Goal: Task Accomplishment & Management: Use online tool/utility

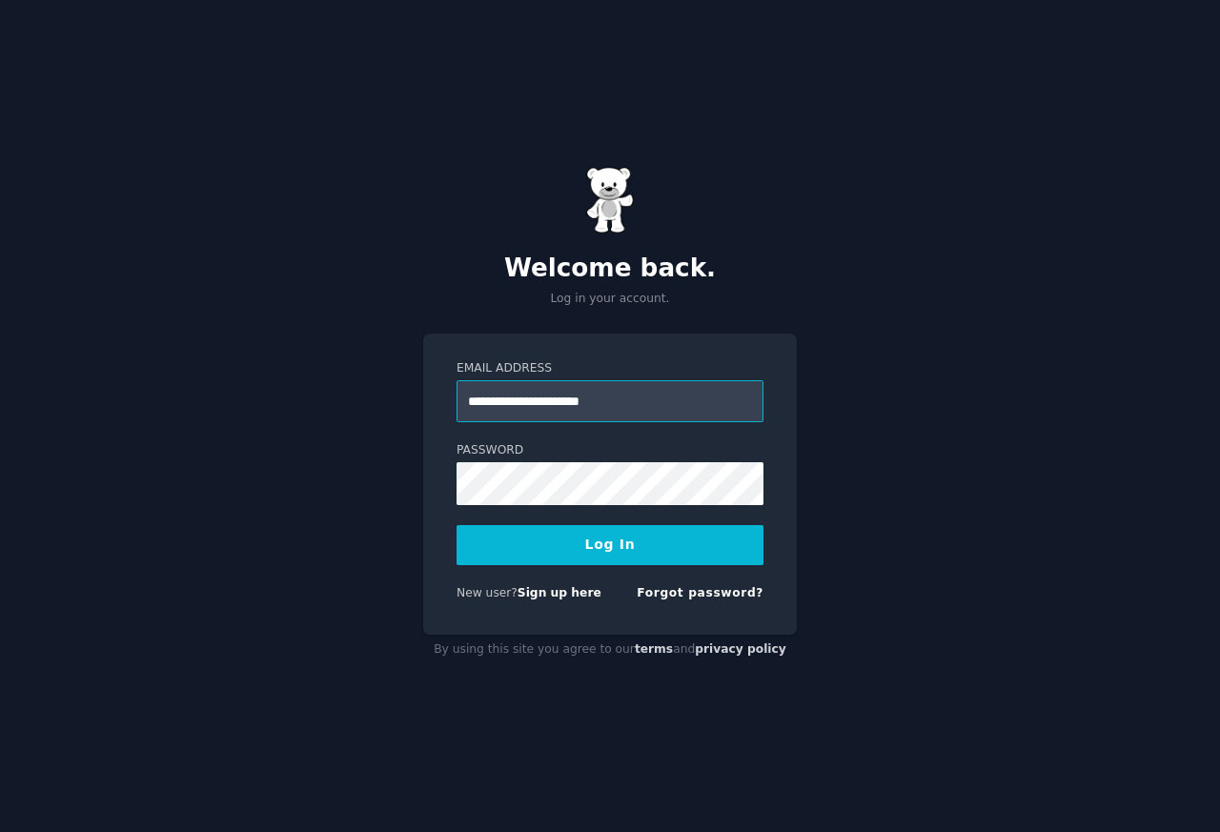
click at [493, 401] on input "**********" at bounding box center [610, 401] width 307 height 42
type input "**********"
click at [605, 547] on button "Log In" at bounding box center [610, 545] width 307 height 40
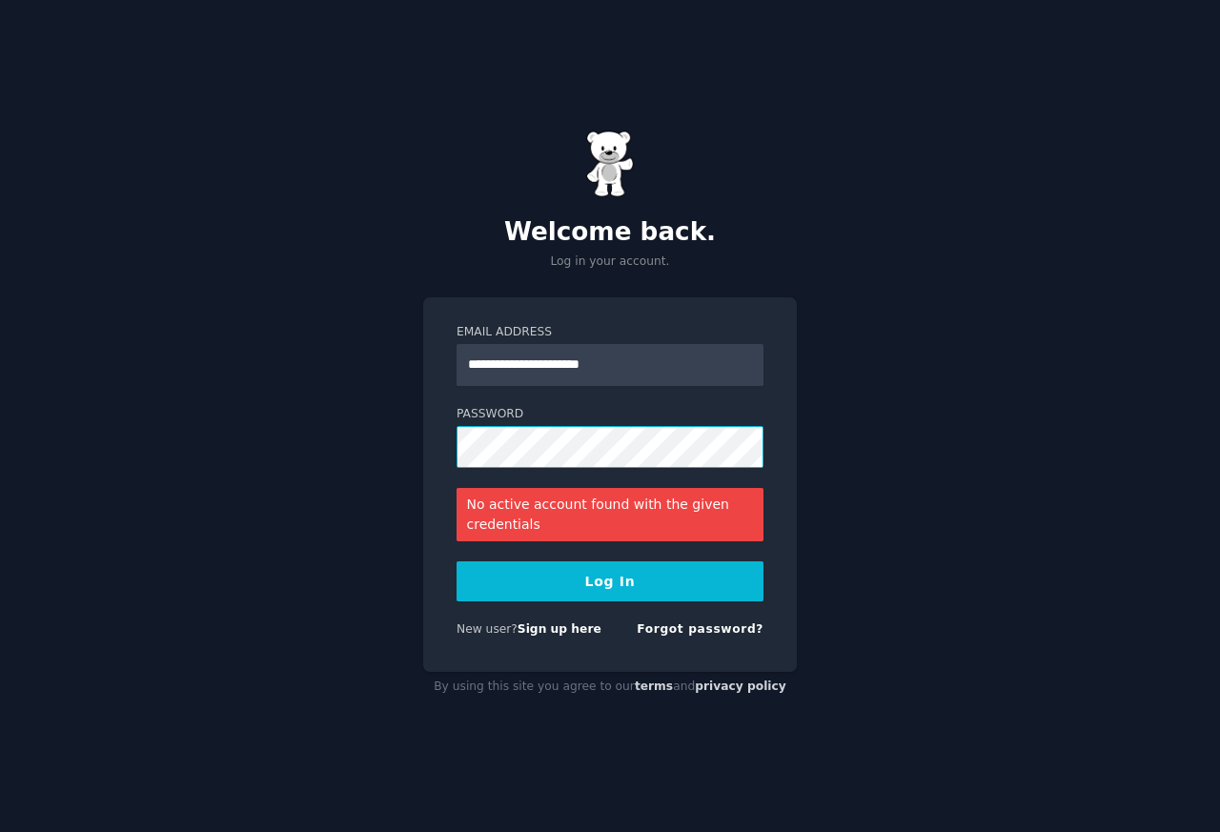
click at [389, 433] on div "**********" at bounding box center [610, 416] width 1220 height 832
click at [670, 589] on button "Log In" at bounding box center [610, 581] width 307 height 40
click at [398, 444] on div "**********" at bounding box center [610, 416] width 1220 height 832
click at [457, 561] on button "Log In" at bounding box center [610, 581] width 307 height 40
click at [636, 363] on input "**********" at bounding box center [610, 365] width 307 height 42
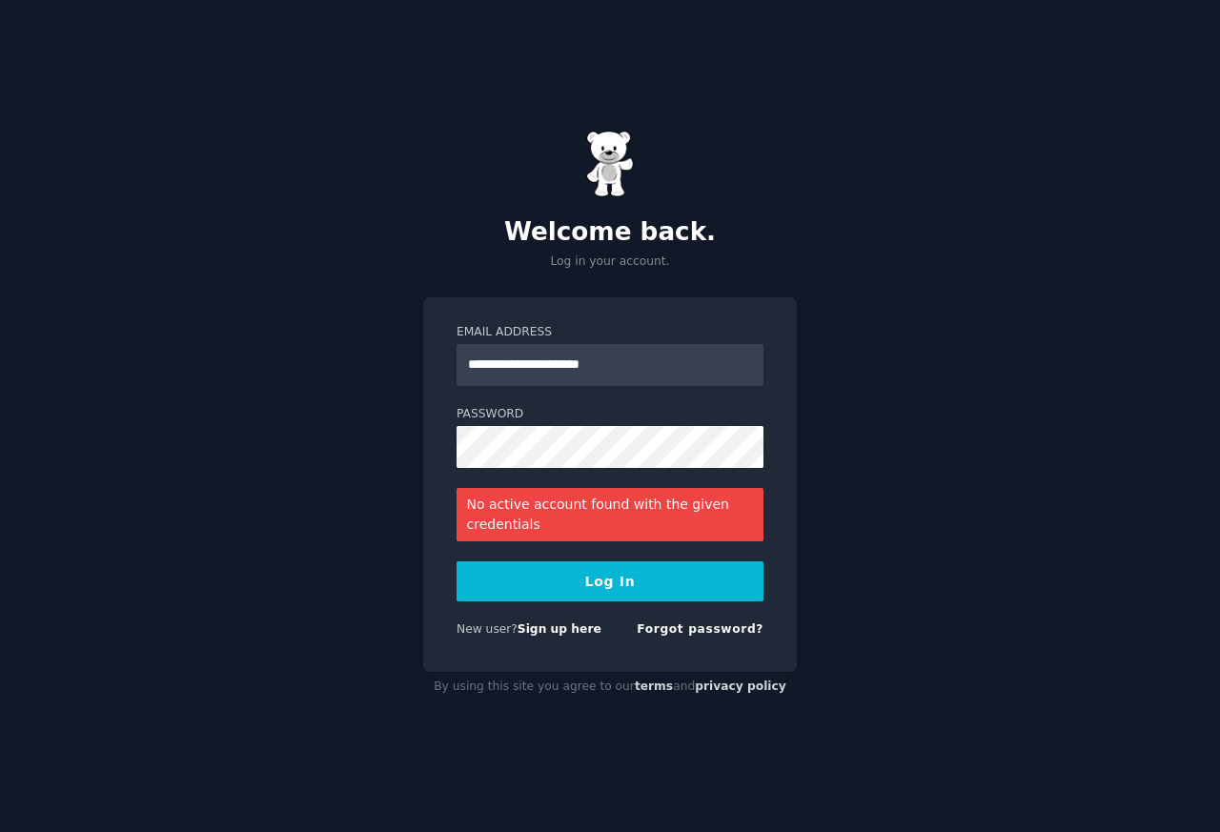
click at [587, 587] on button "Log In" at bounding box center [610, 581] width 307 height 40
click at [684, 630] on link "Forgot password?" at bounding box center [700, 628] width 127 height 13
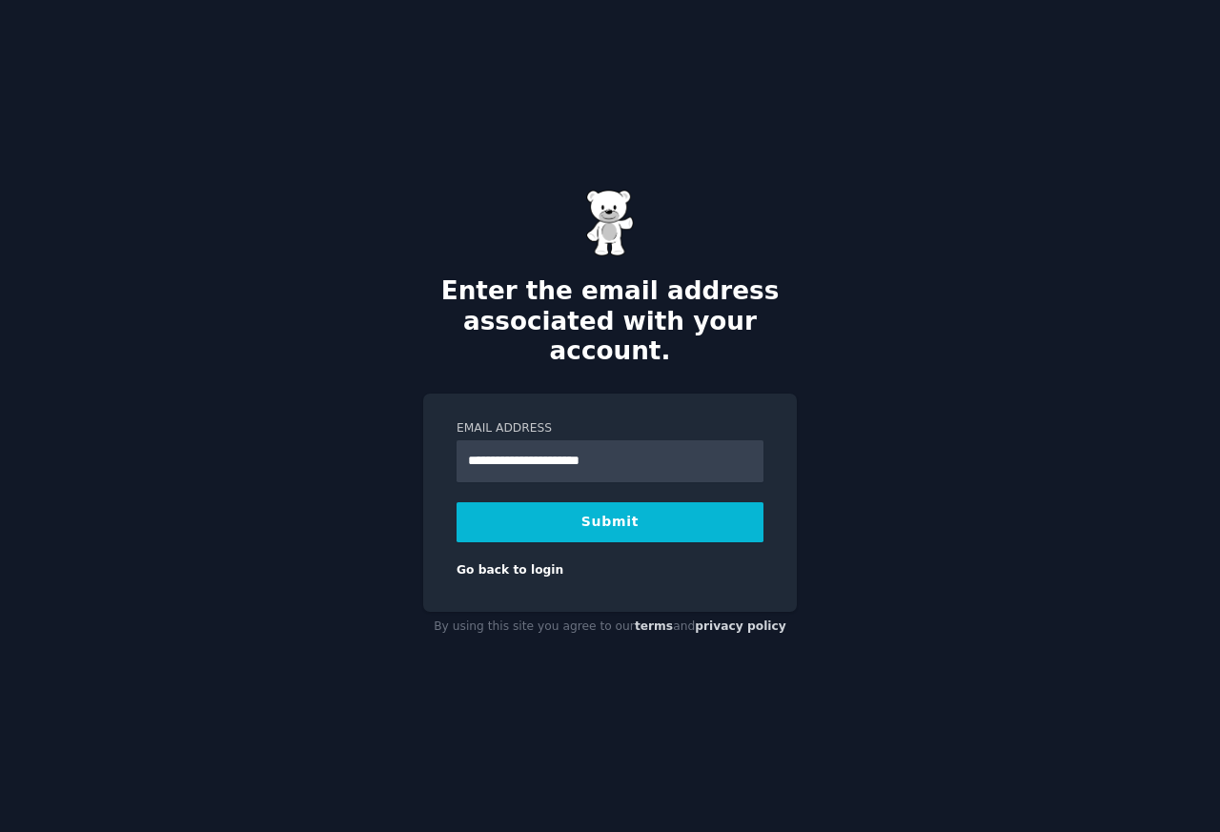
type input "**********"
click at [616, 516] on button "Submit" at bounding box center [610, 522] width 307 height 40
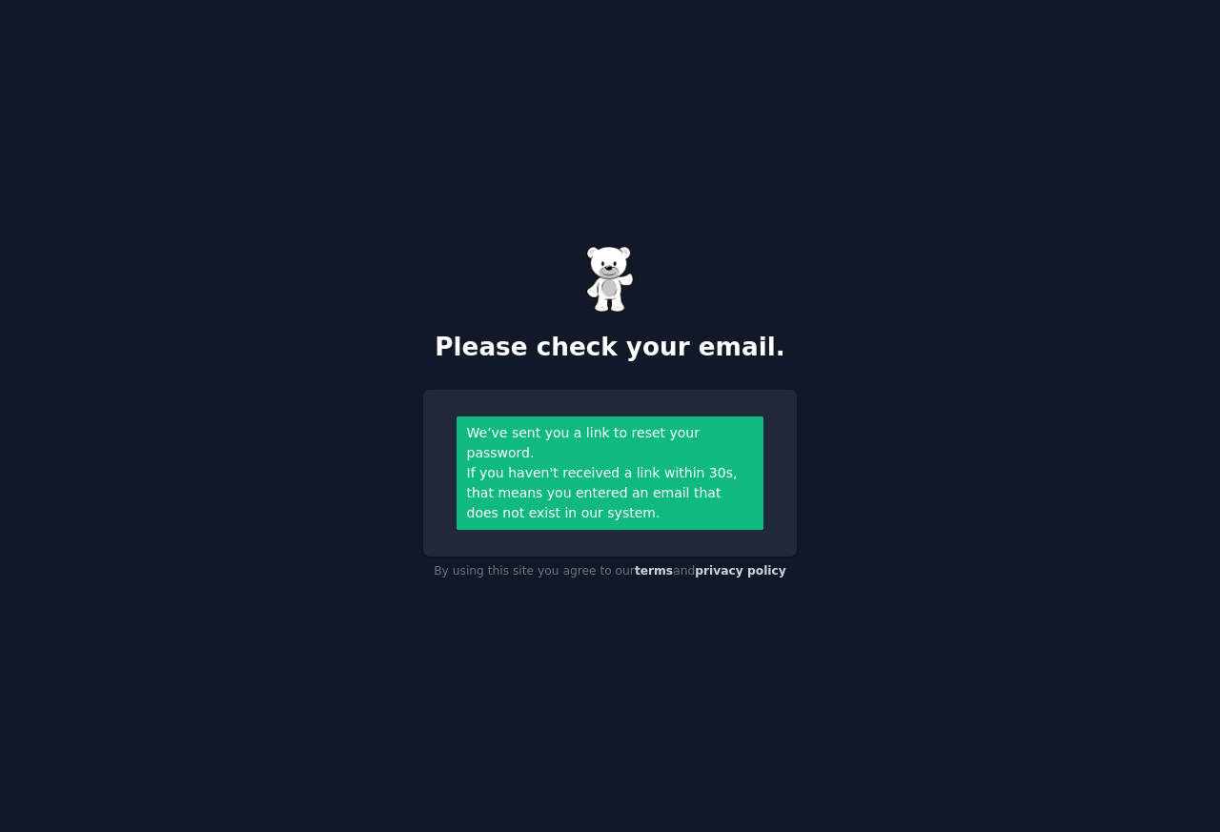
click at [707, 579] on div "Please check your email. We’ve sent you a link to reset your password. If you h…" at bounding box center [610, 416] width 1220 height 832
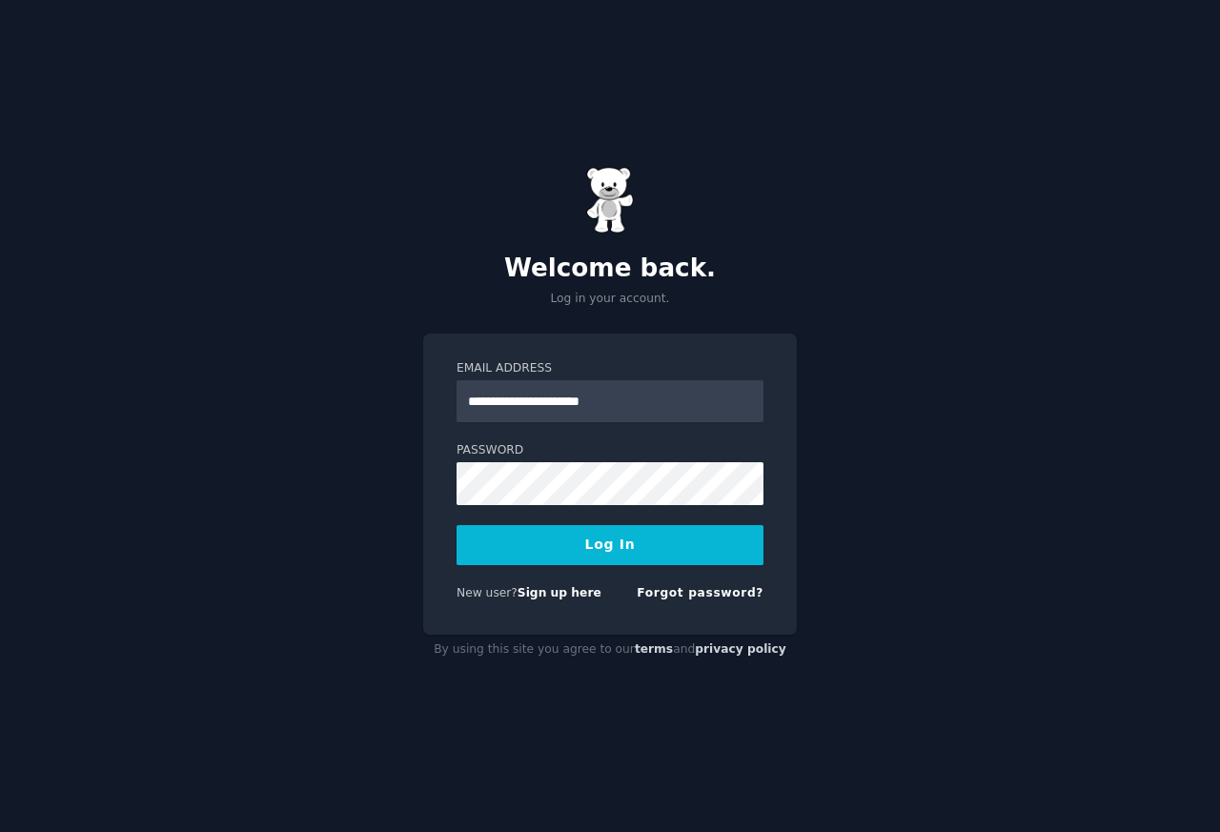
type input "**********"
click at [654, 538] on button "Log In" at bounding box center [610, 545] width 307 height 40
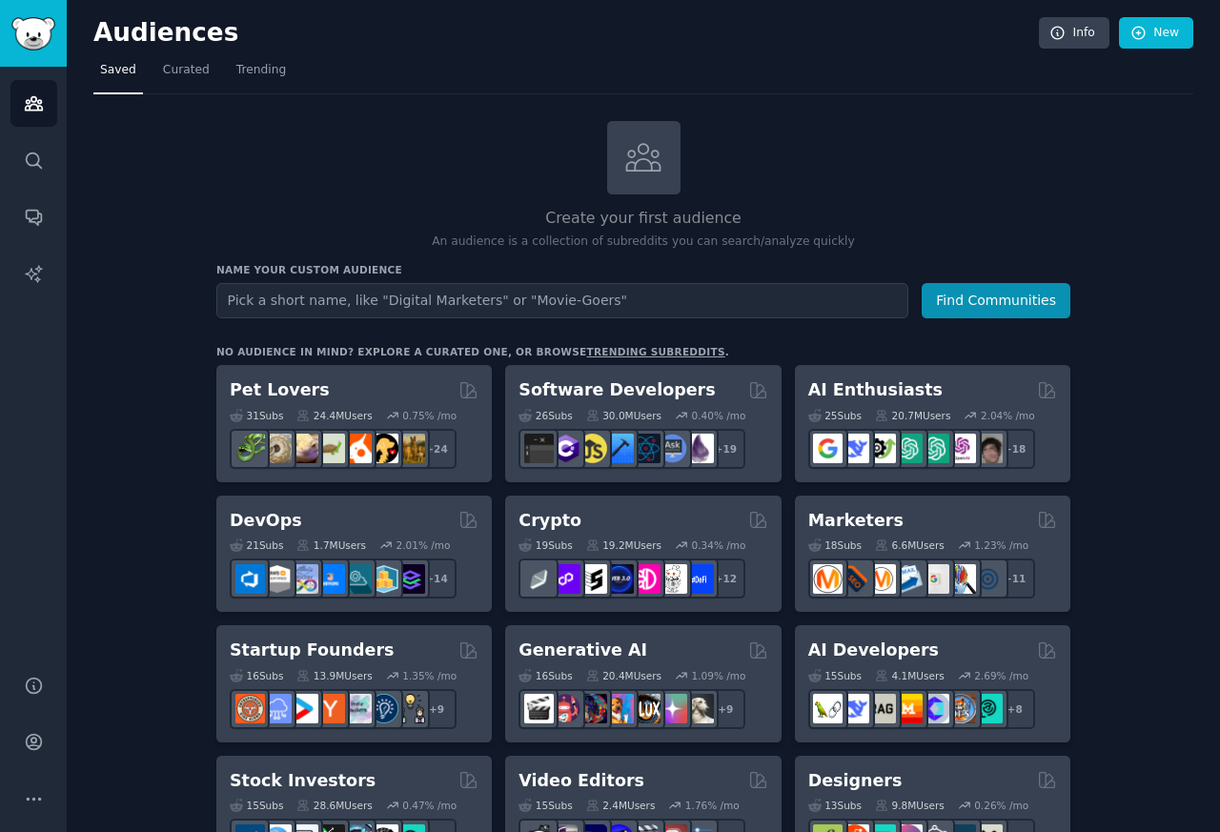
click at [331, 300] on input "text" at bounding box center [562, 300] width 692 height 35
type input "Fitness Accountability & Wagering"
click at [1017, 301] on button "Find Communities" at bounding box center [996, 300] width 149 height 35
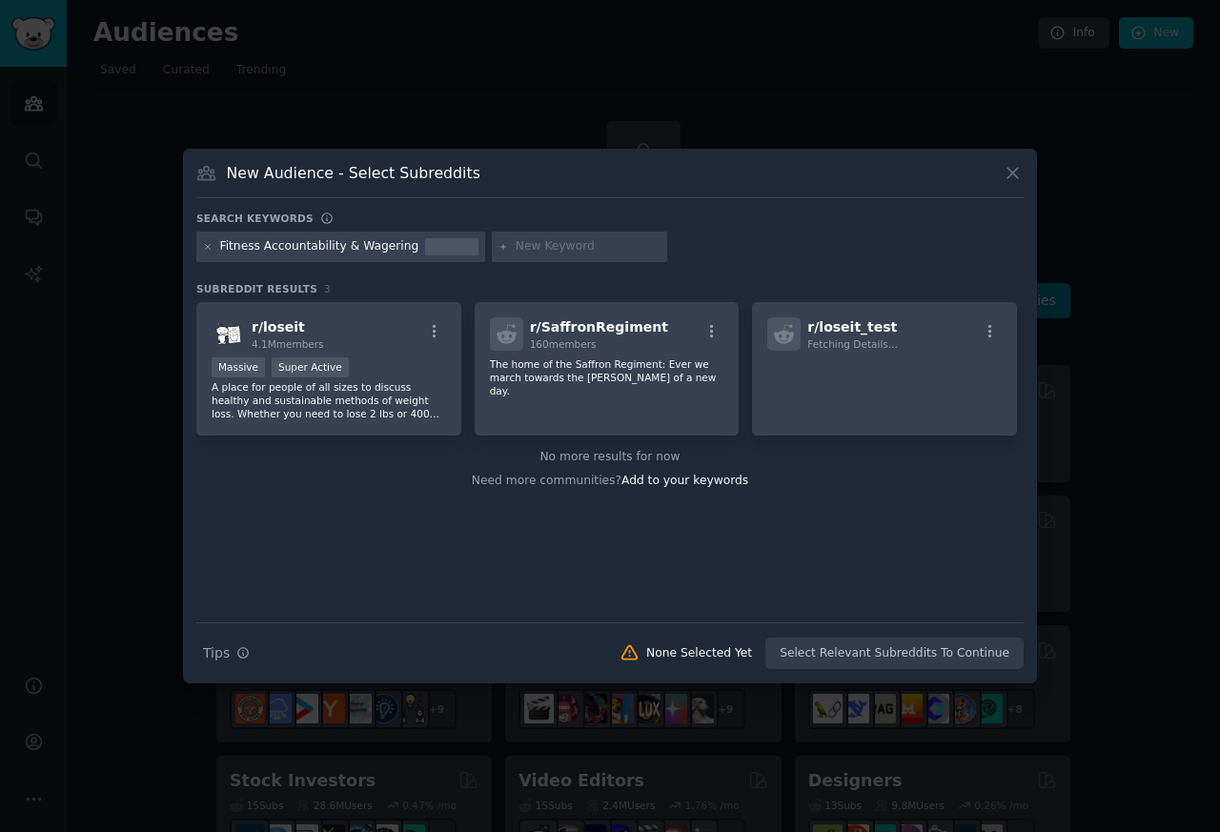
click at [527, 251] on input "text" at bounding box center [588, 246] width 145 height 17
paste input "accountability"
click at [458, 251] on div at bounding box center [451, 246] width 53 height 17
click at [615, 251] on input "accountability" at bounding box center [588, 246] width 145 height 17
paste input "workout"
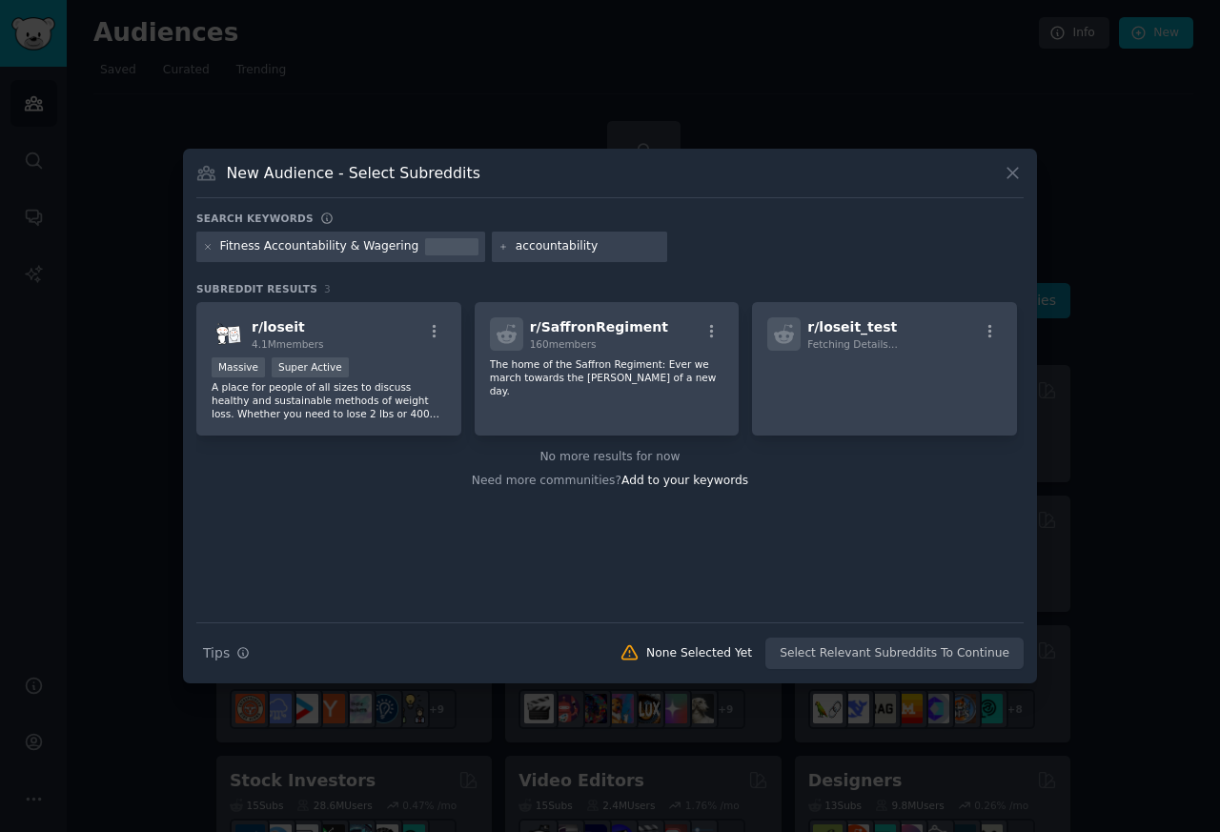
type input "accountabilityworkout"
click at [787, 252] on input "text" at bounding box center [813, 246] width 145 height 17
type input "accountability"
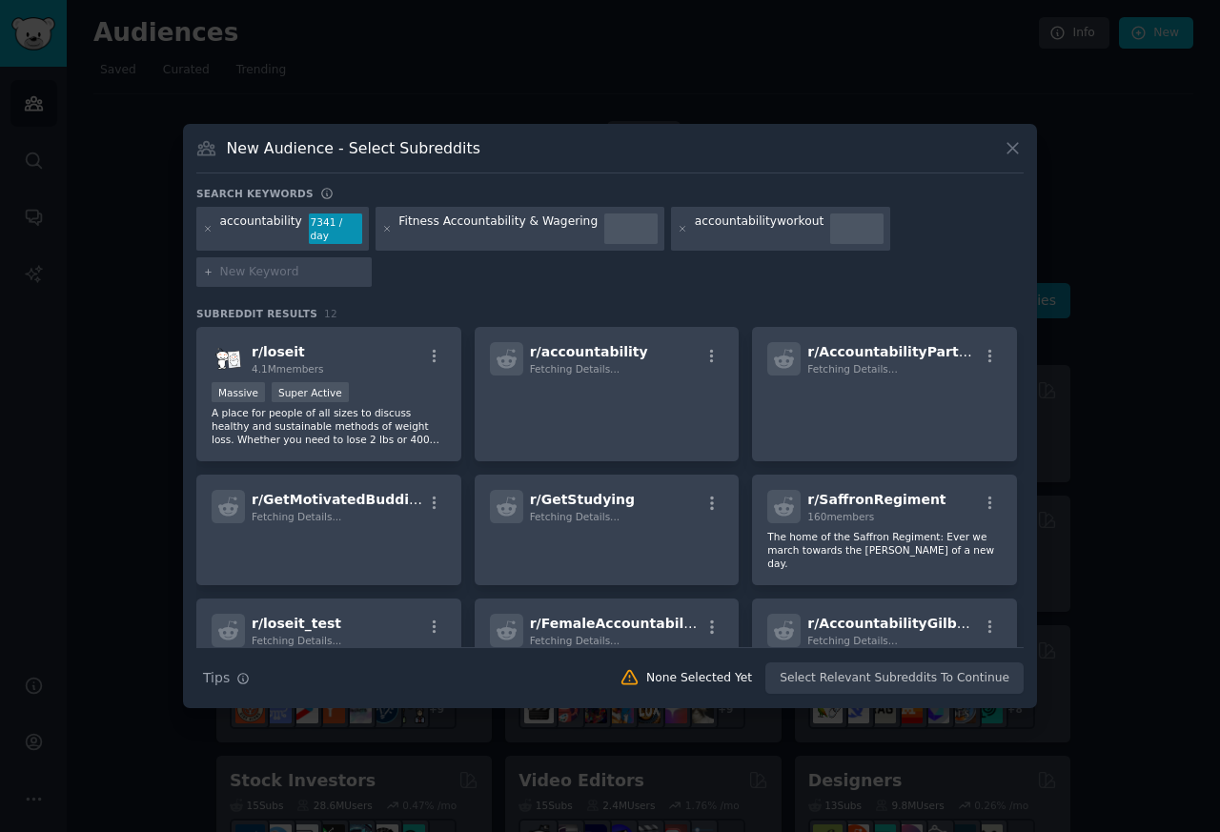
click at [556, 228] on div "Fitness Accountability & Wagering" at bounding box center [497, 228] width 199 height 30
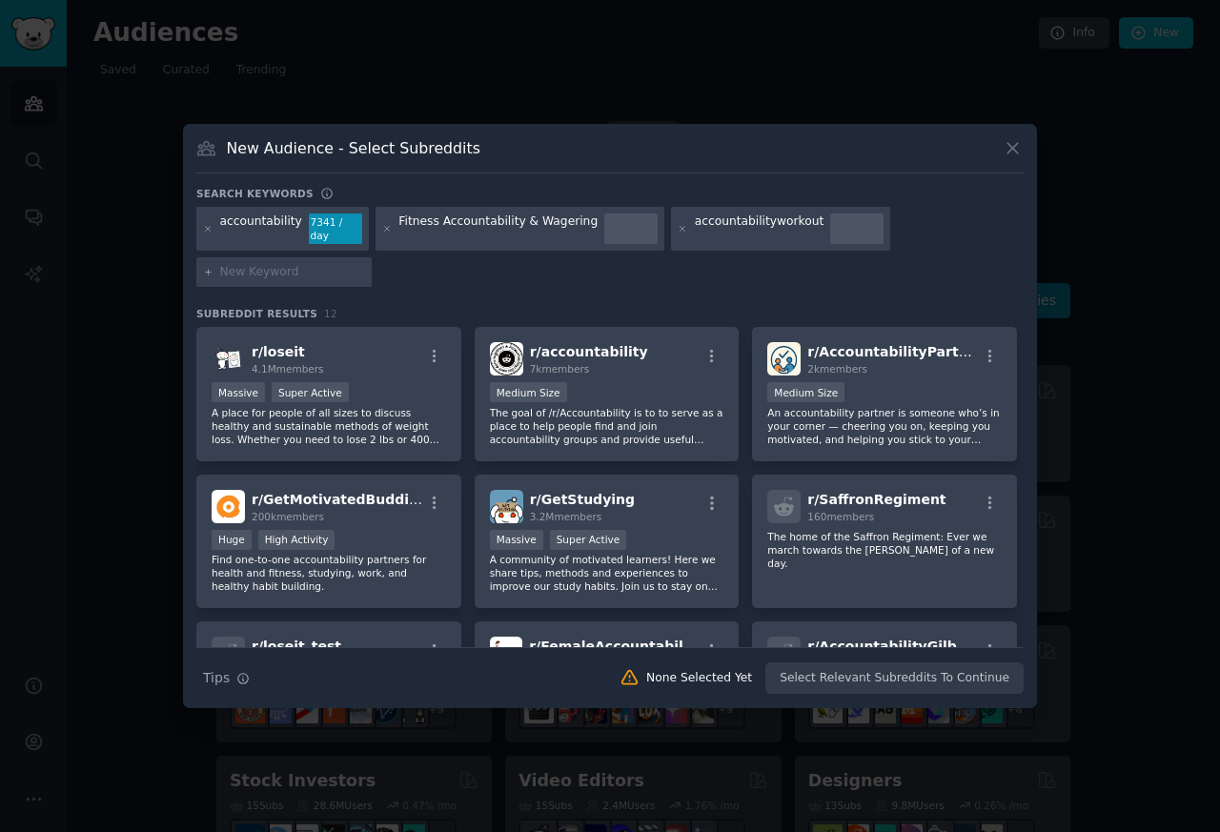
click at [254, 267] on input "text" at bounding box center [292, 272] width 145 height 17
paste input "fitness"
type input "fitness"
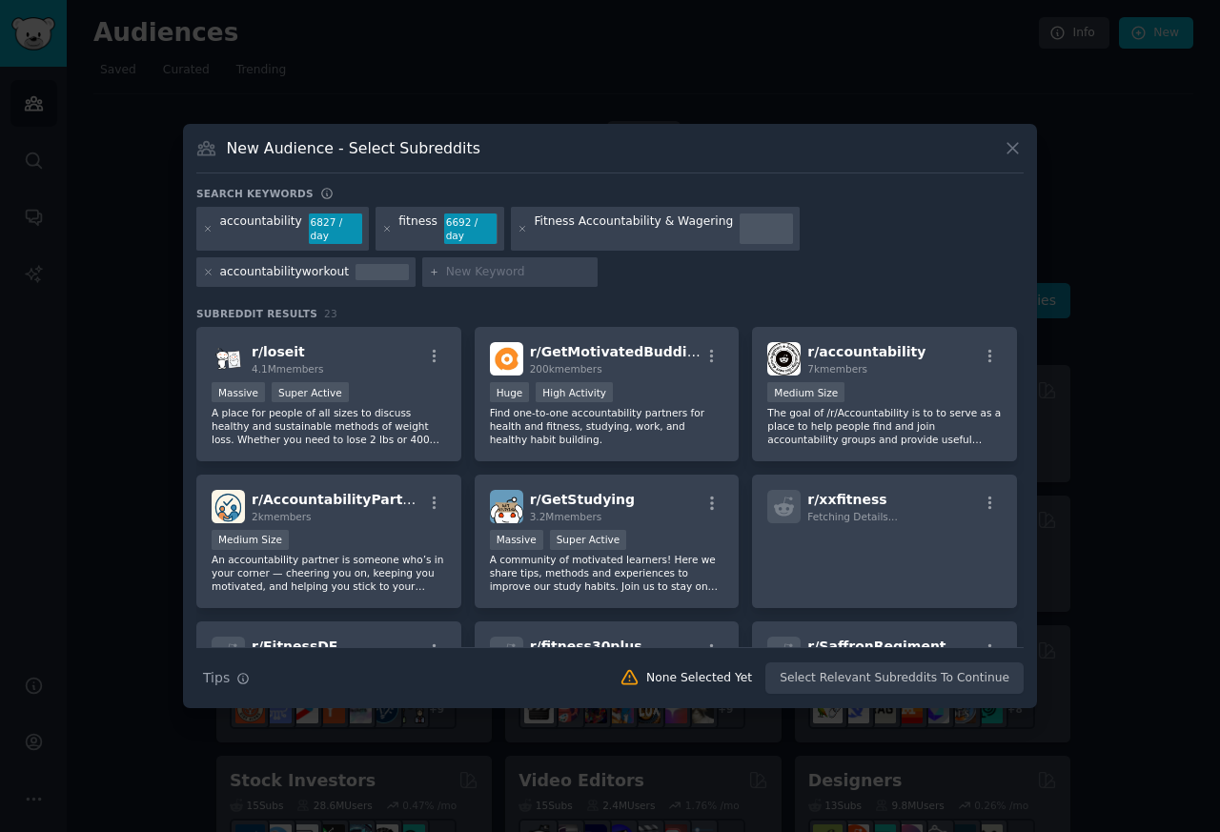
click at [446, 268] on input "text" at bounding box center [518, 272] width 145 height 17
type input "workout"
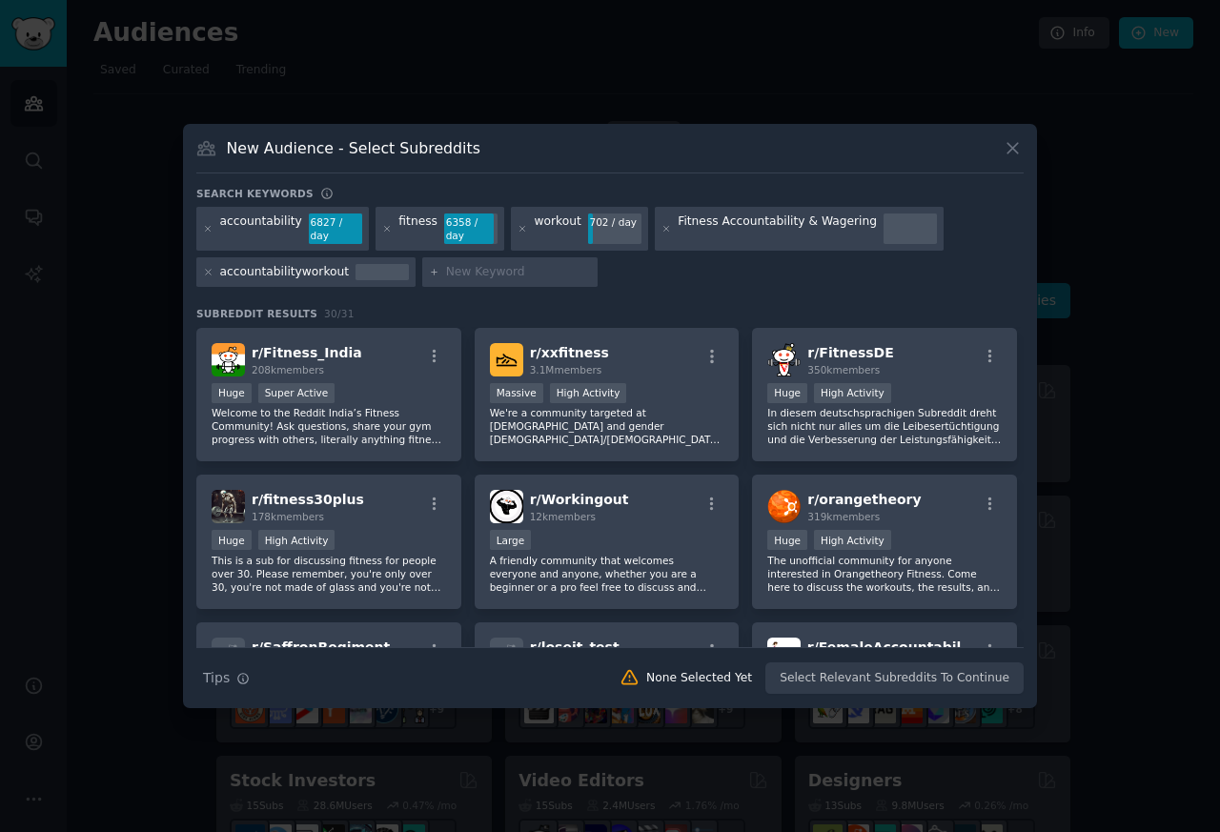
scroll to position [620, 0]
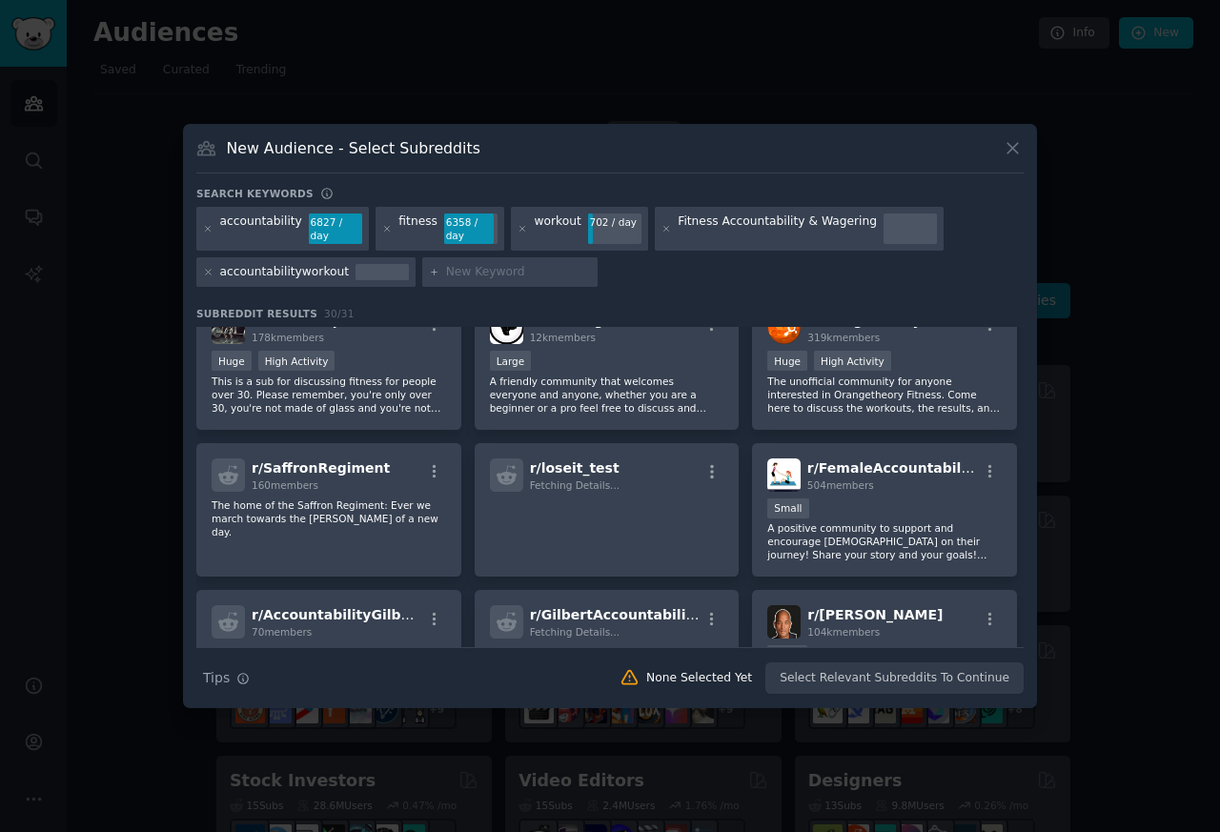
click at [437, 267] on div at bounding box center [509, 272] width 175 height 30
click at [470, 267] on input "text" at bounding box center [518, 272] width 145 height 17
paste input "dietbet"
type input "dietbet"
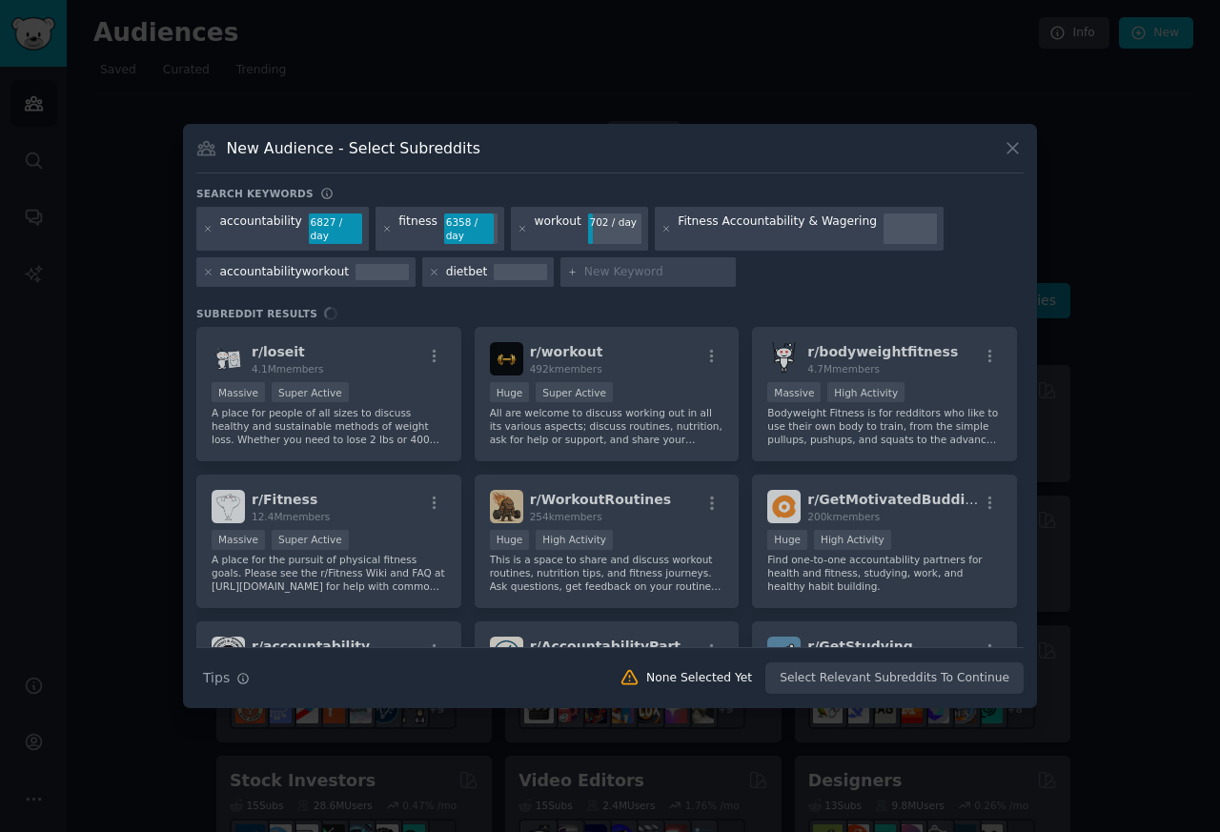
click at [240, 524] on div "r/ loseit 4.1M members Massive Super Active A place for people of all sizes to …" at bounding box center [609, 487] width 827 height 320
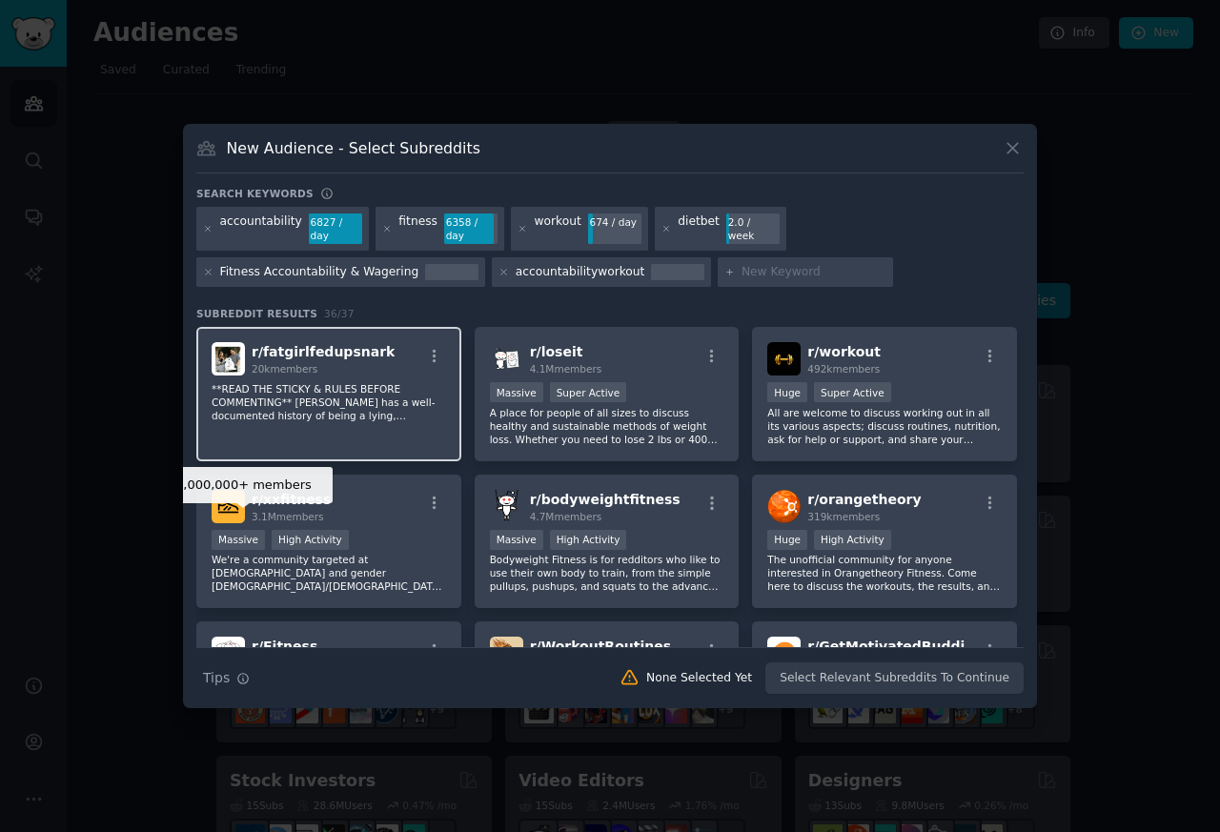
click at [319, 363] on div "20k members" at bounding box center [323, 368] width 143 height 13
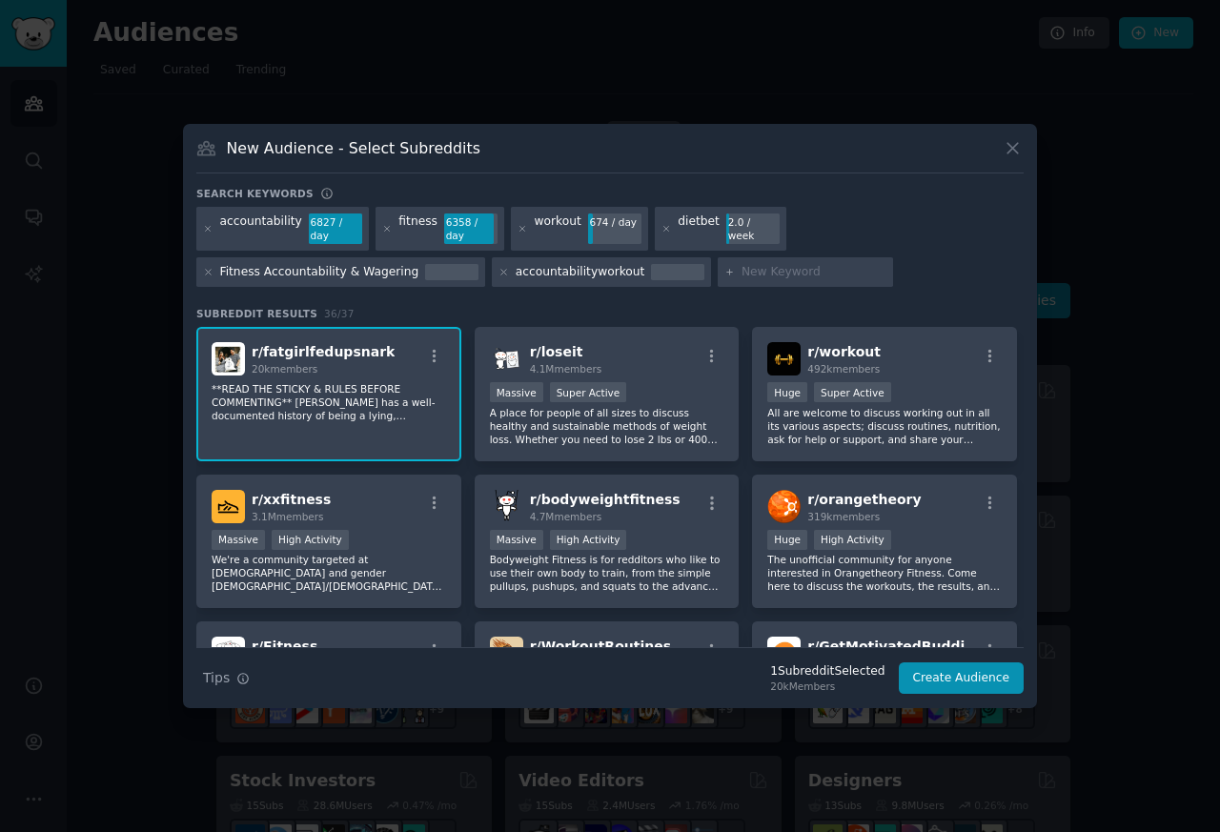
click at [311, 363] on span "20k members" at bounding box center [285, 368] width 66 height 11
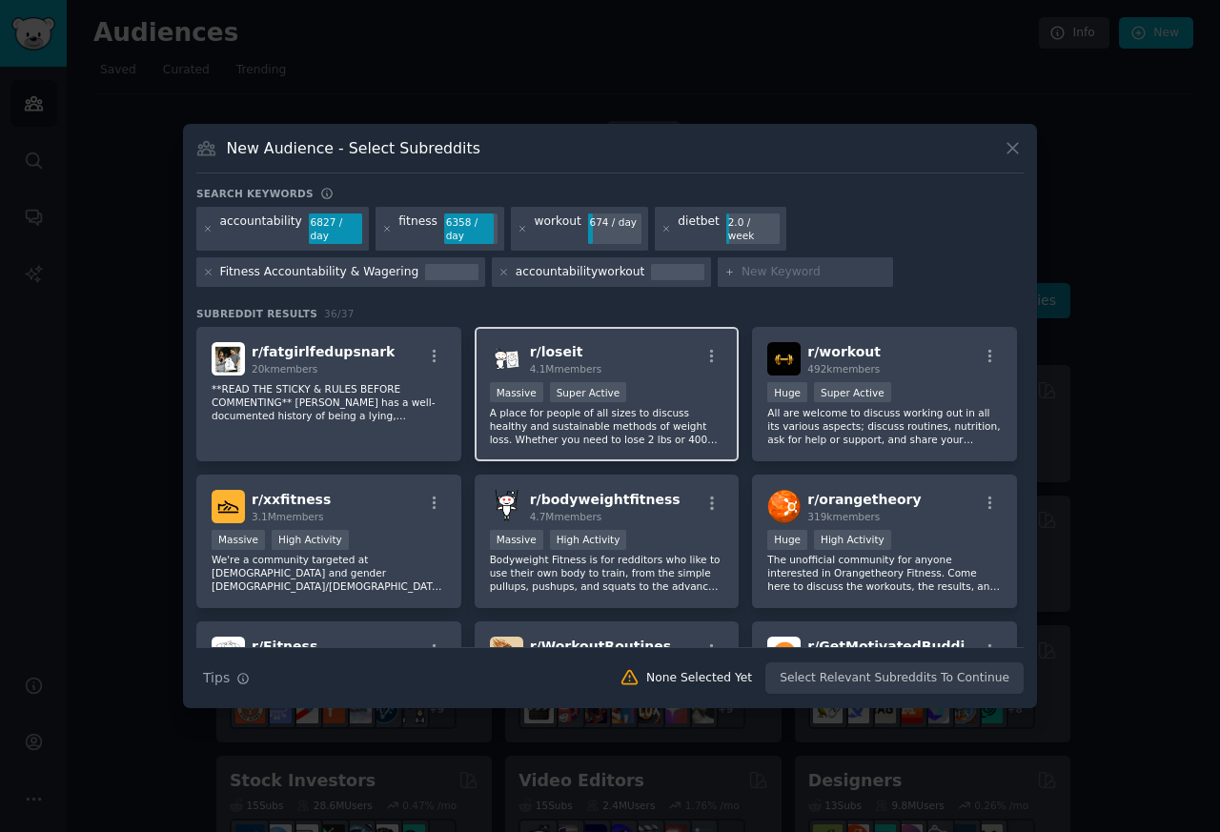
click at [540, 363] on span "4.1M members" at bounding box center [566, 368] width 72 height 11
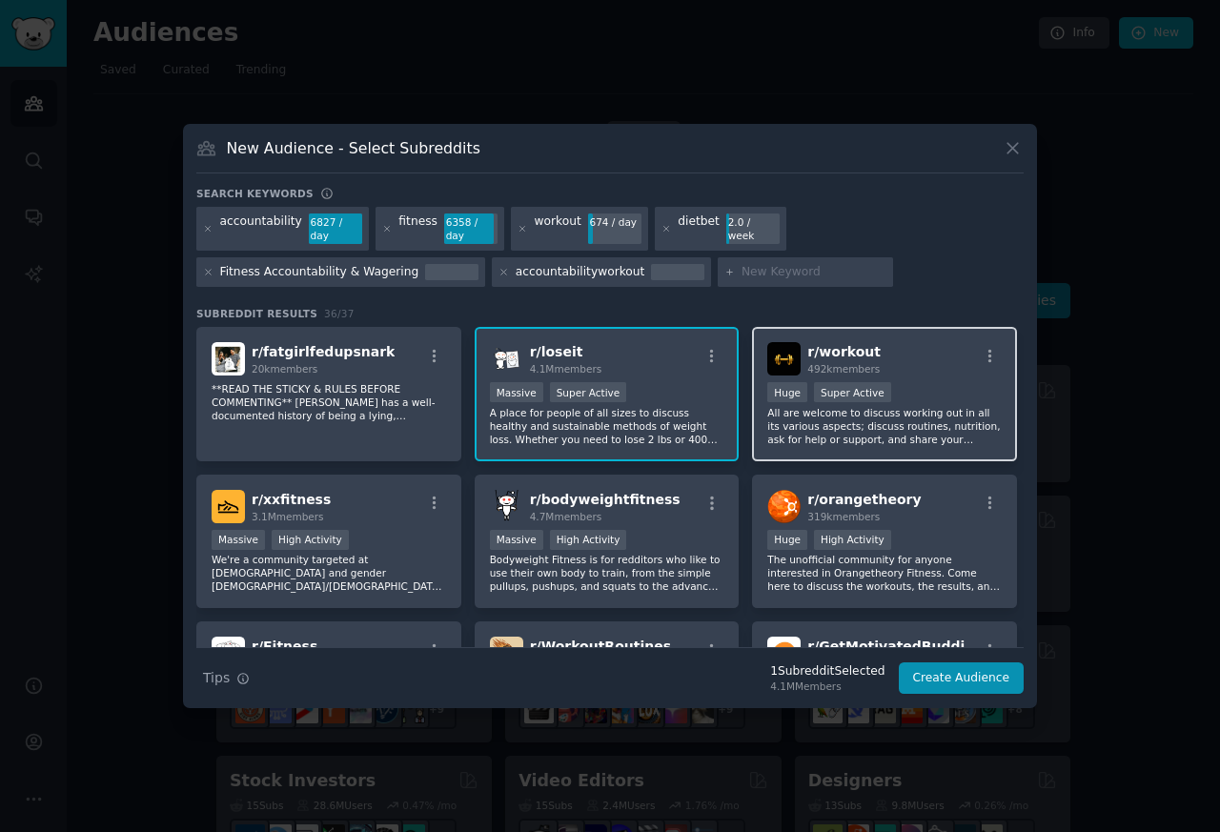
click at [841, 363] on span "492k members" at bounding box center [843, 368] width 72 height 11
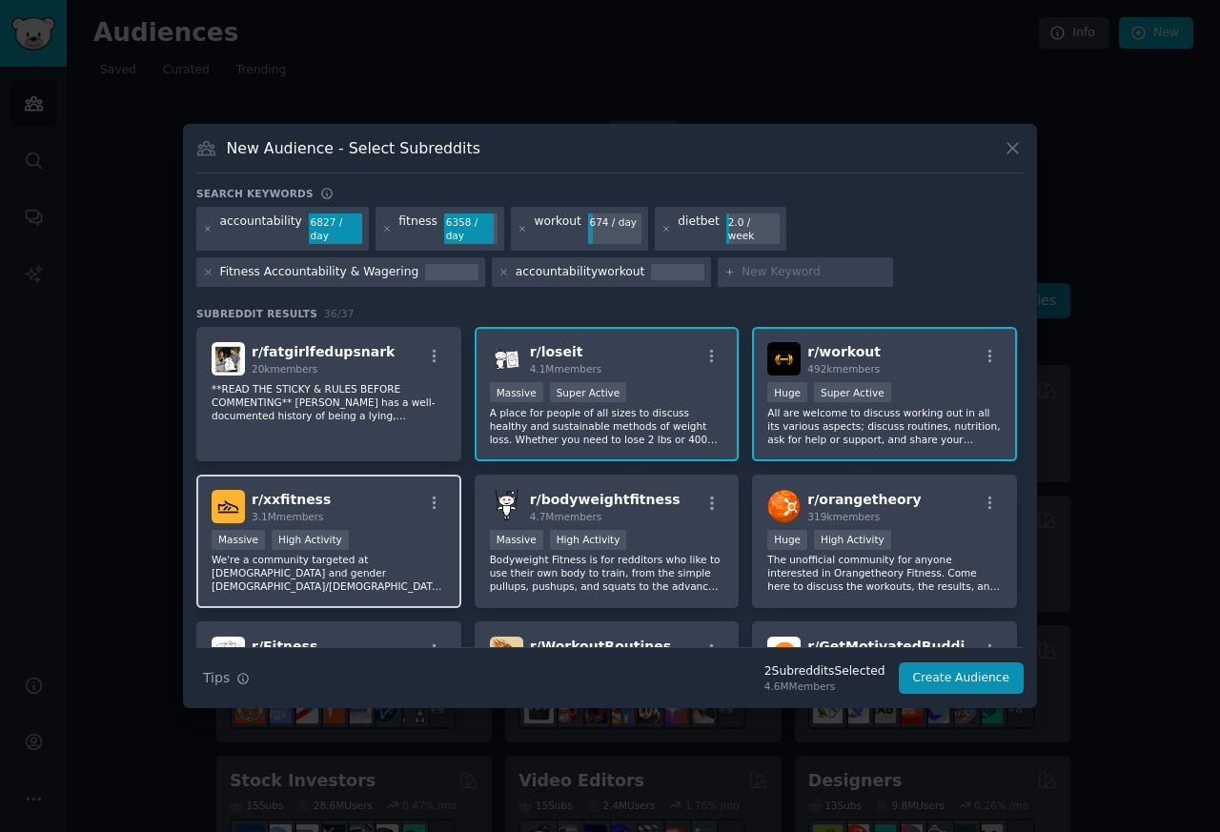
click at [329, 494] on div "r/ xxfitness 3.1M members" at bounding box center [329, 506] width 234 height 33
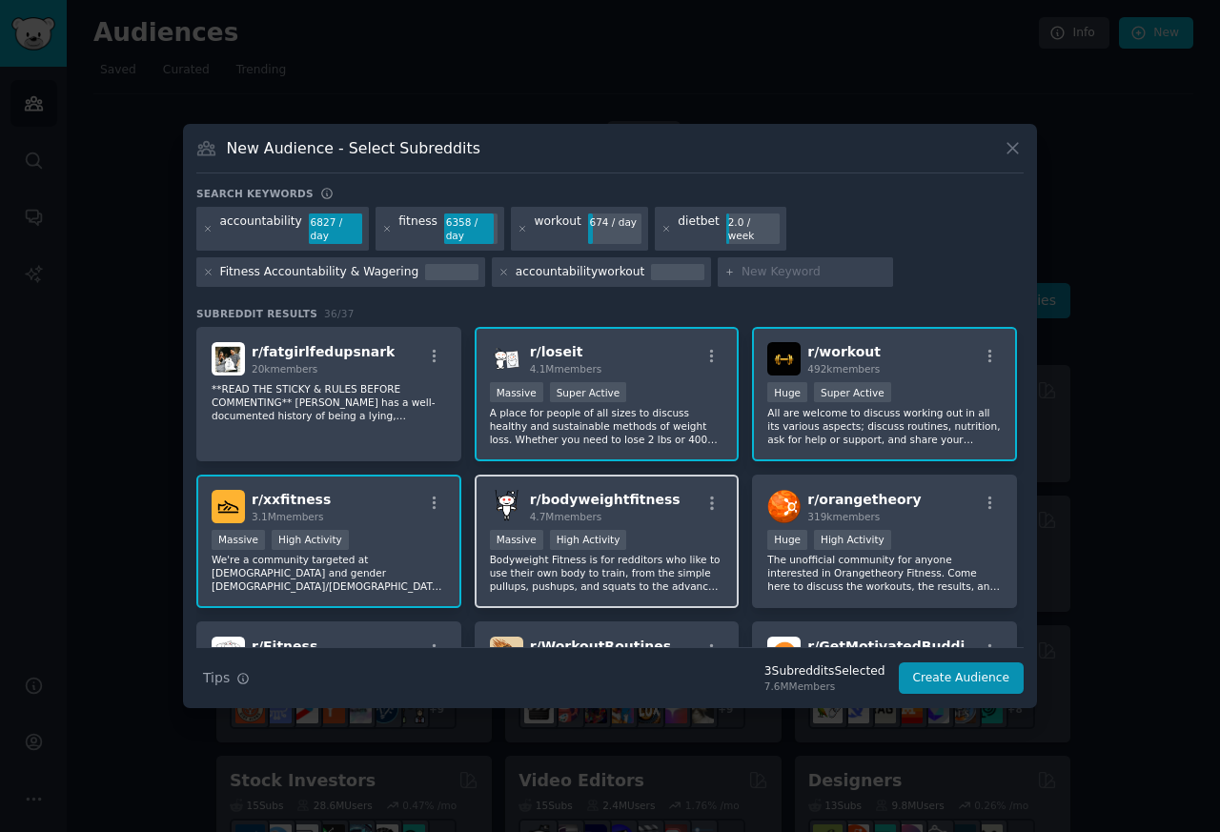
click at [553, 530] on div "High Activity" at bounding box center [588, 540] width 77 height 20
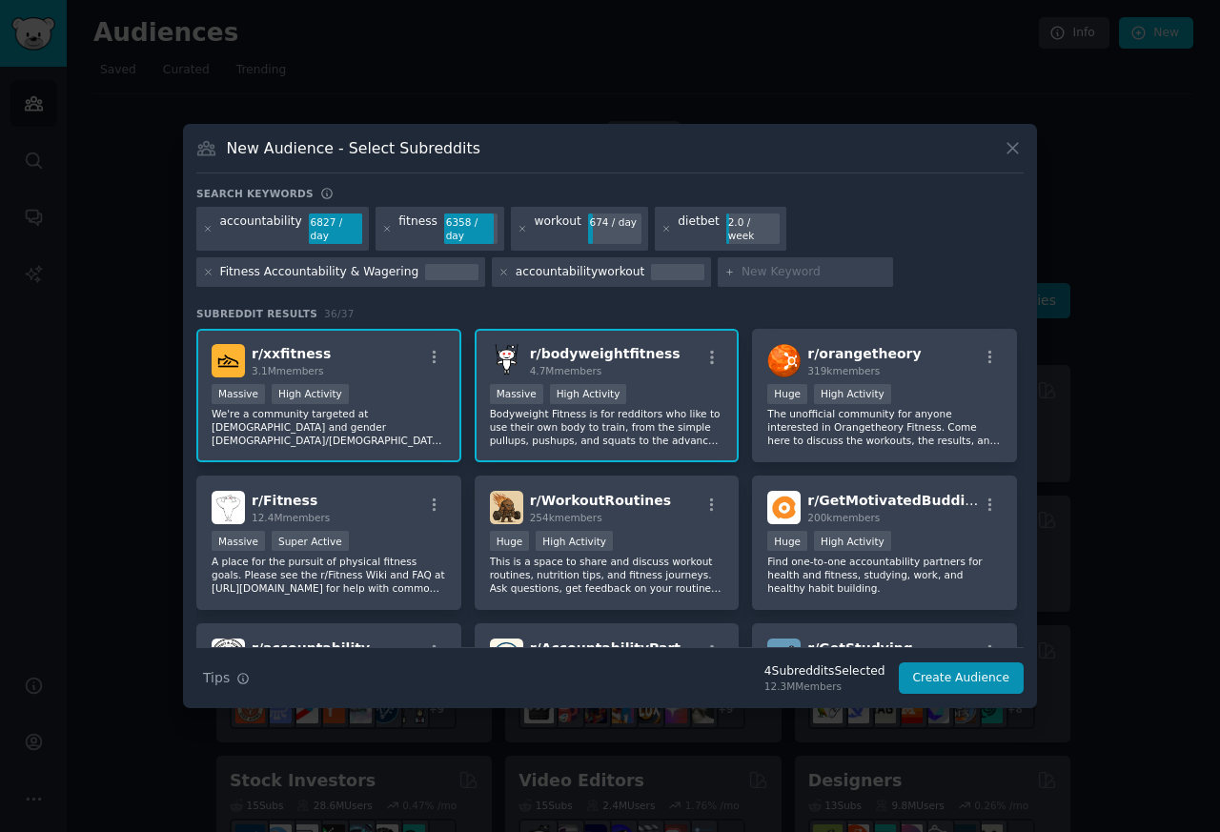
scroll to position [330, 0]
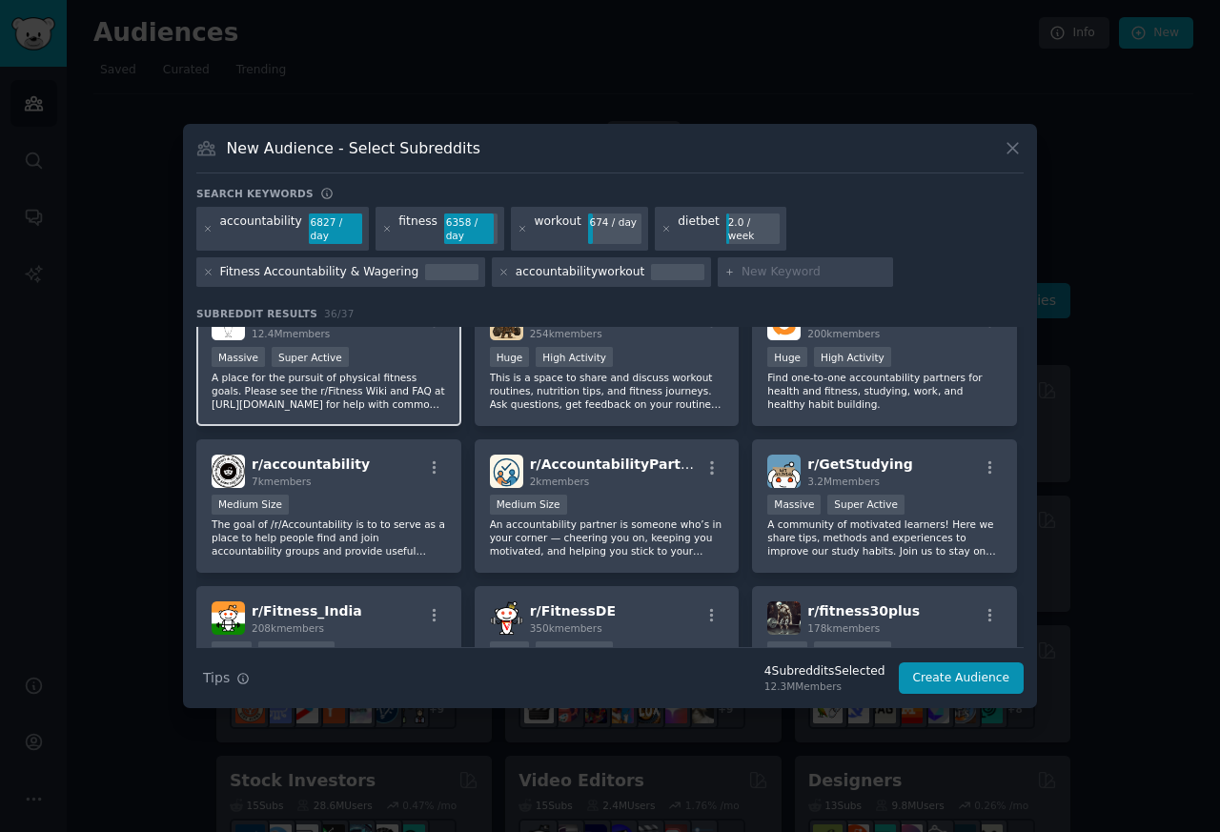
click at [273, 371] on p "A place for the pursuit of physical fitness goals. Please see the r/Fitness Wik…" at bounding box center [329, 391] width 234 height 40
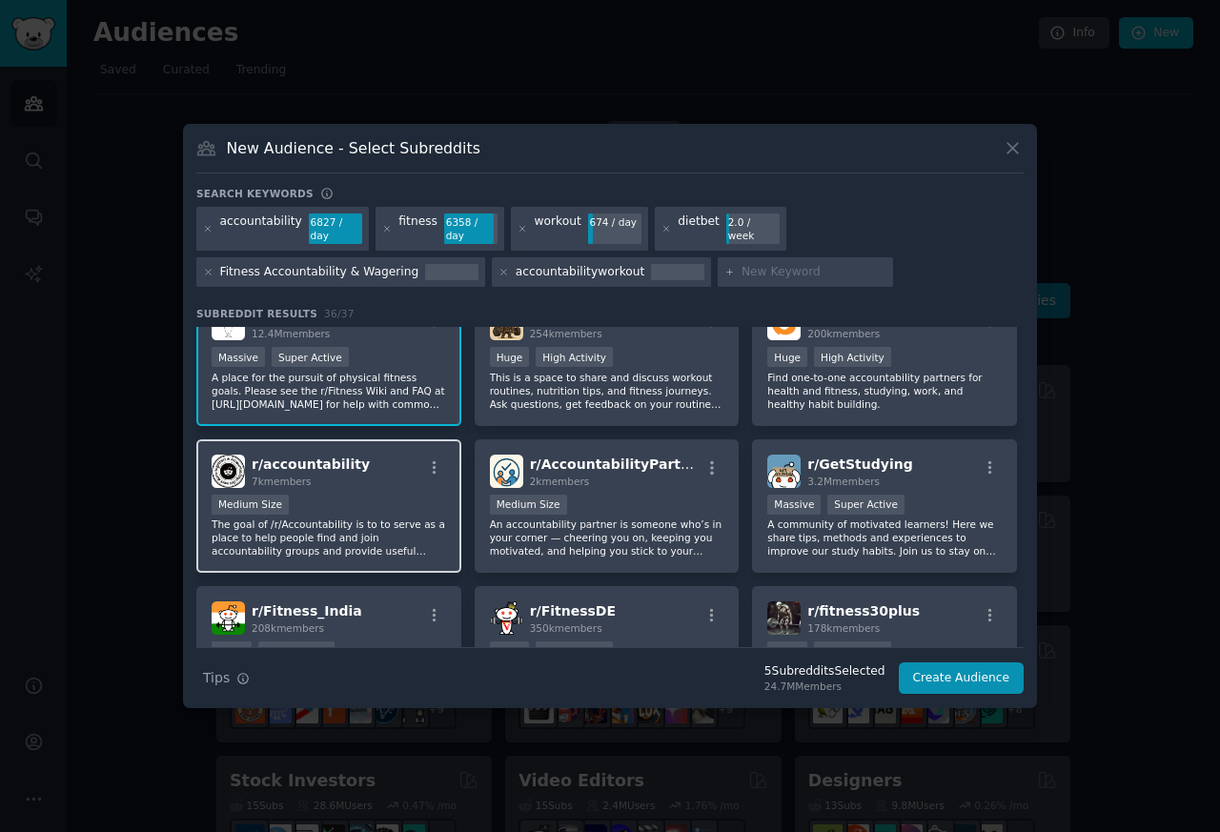
click at [329, 457] on span "r/ accountability" at bounding box center [311, 464] width 118 height 15
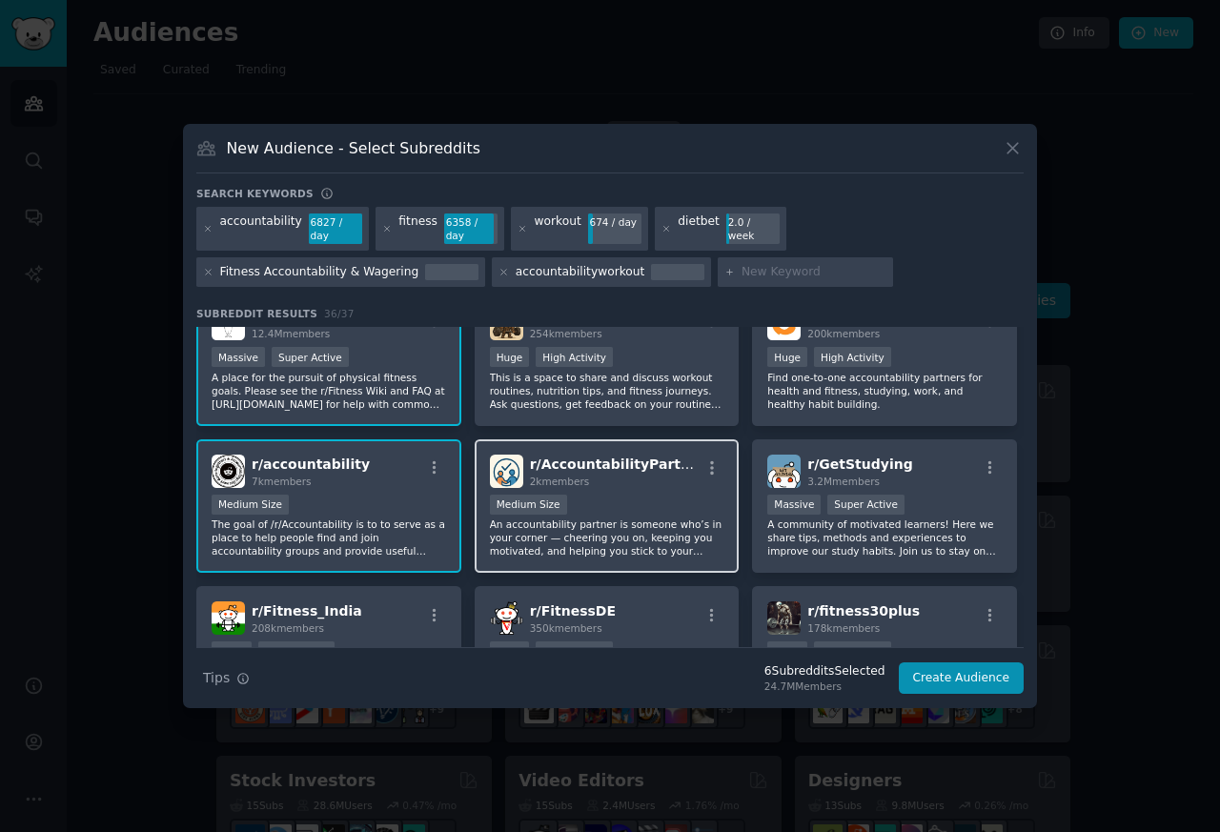
click at [574, 457] on span "r/ AccountabilityPartner" at bounding box center [618, 464] width 176 height 15
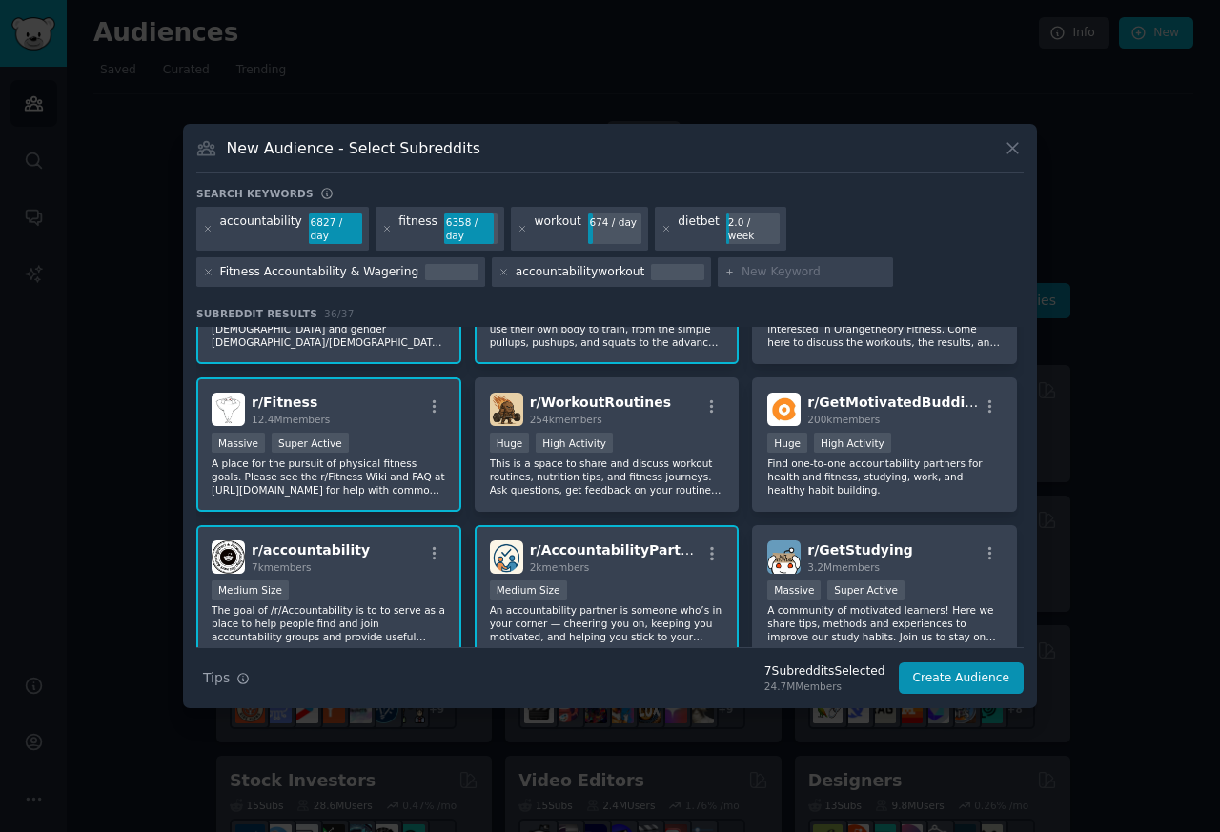
scroll to position [163, 0]
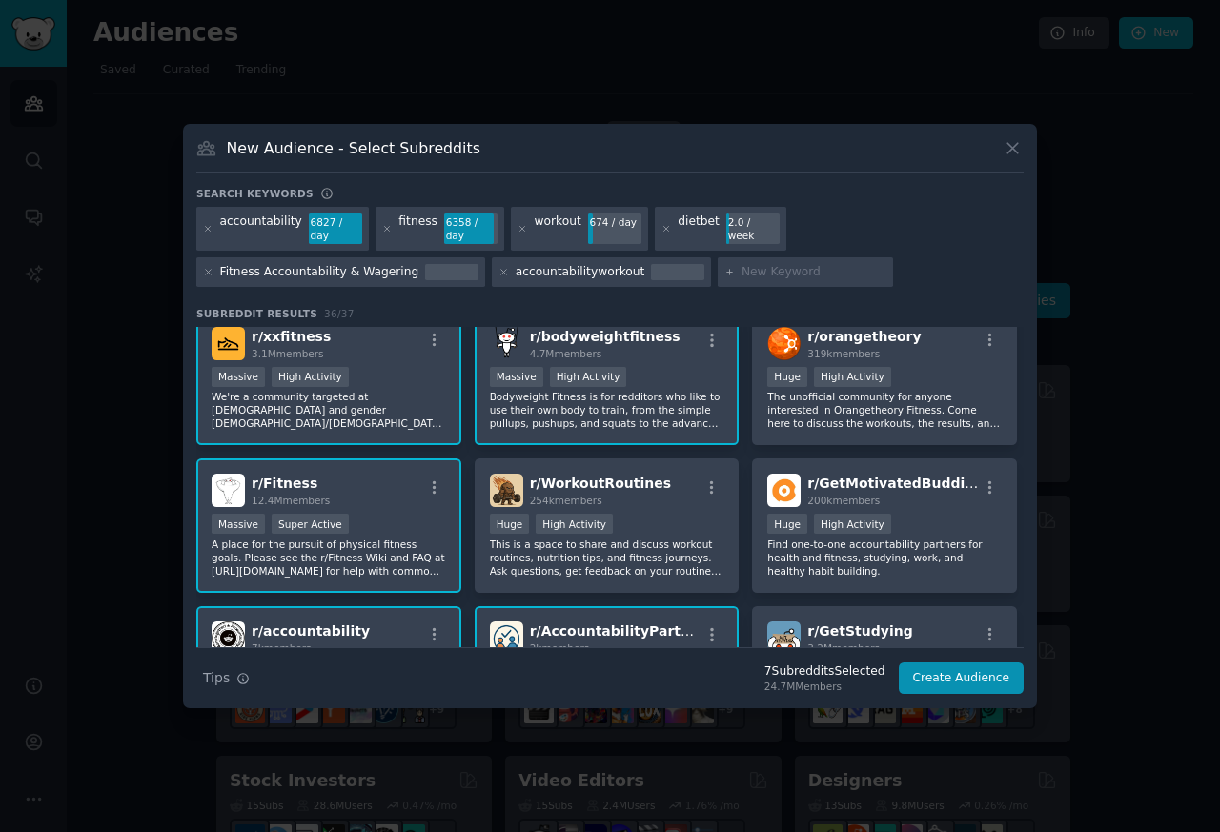
click at [869, 442] on div "r/ fatgirlfedupsnark 20k members **READ THE STICKY & RULES BEFORE COMMENTING** …" at bounding box center [609, 746] width 827 height 1165
click at [839, 495] on span "200k members" at bounding box center [843, 500] width 72 height 11
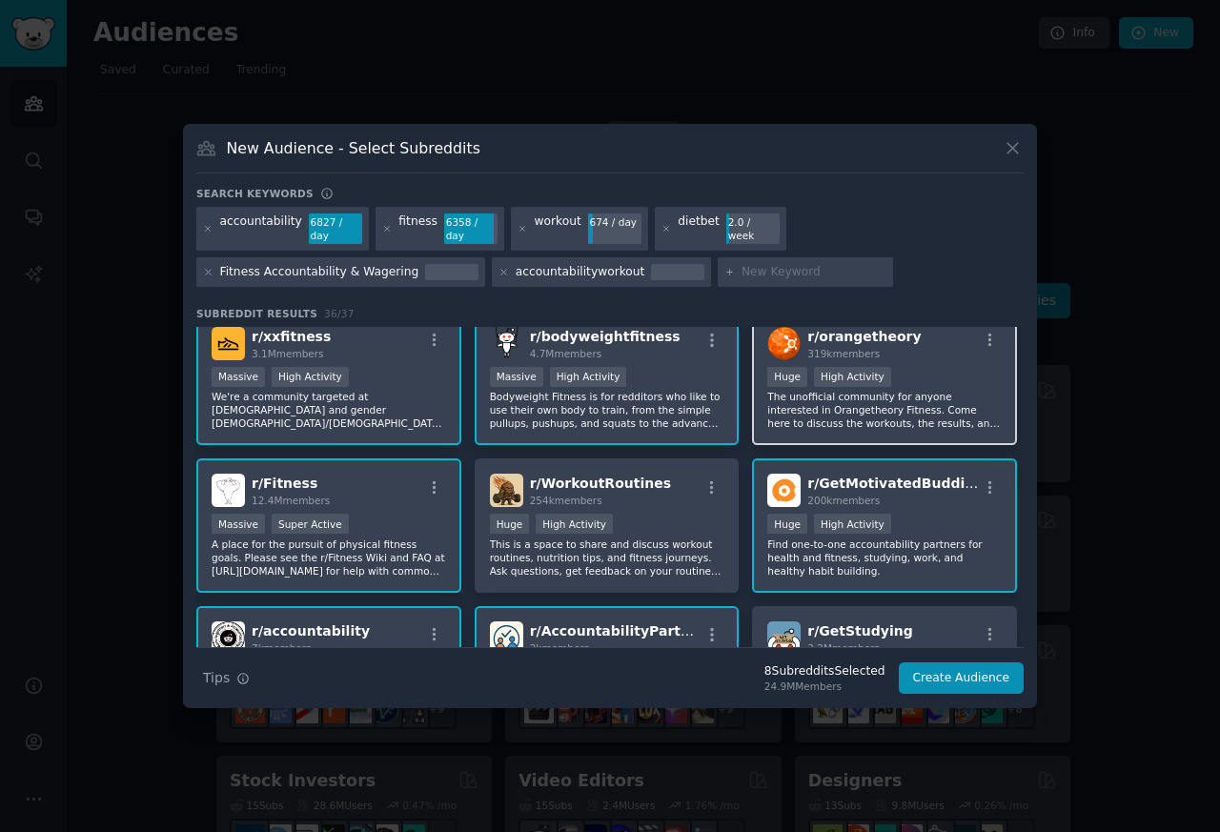
click at [818, 334] on span "r/ orangetheory" at bounding box center [863, 336] width 113 height 15
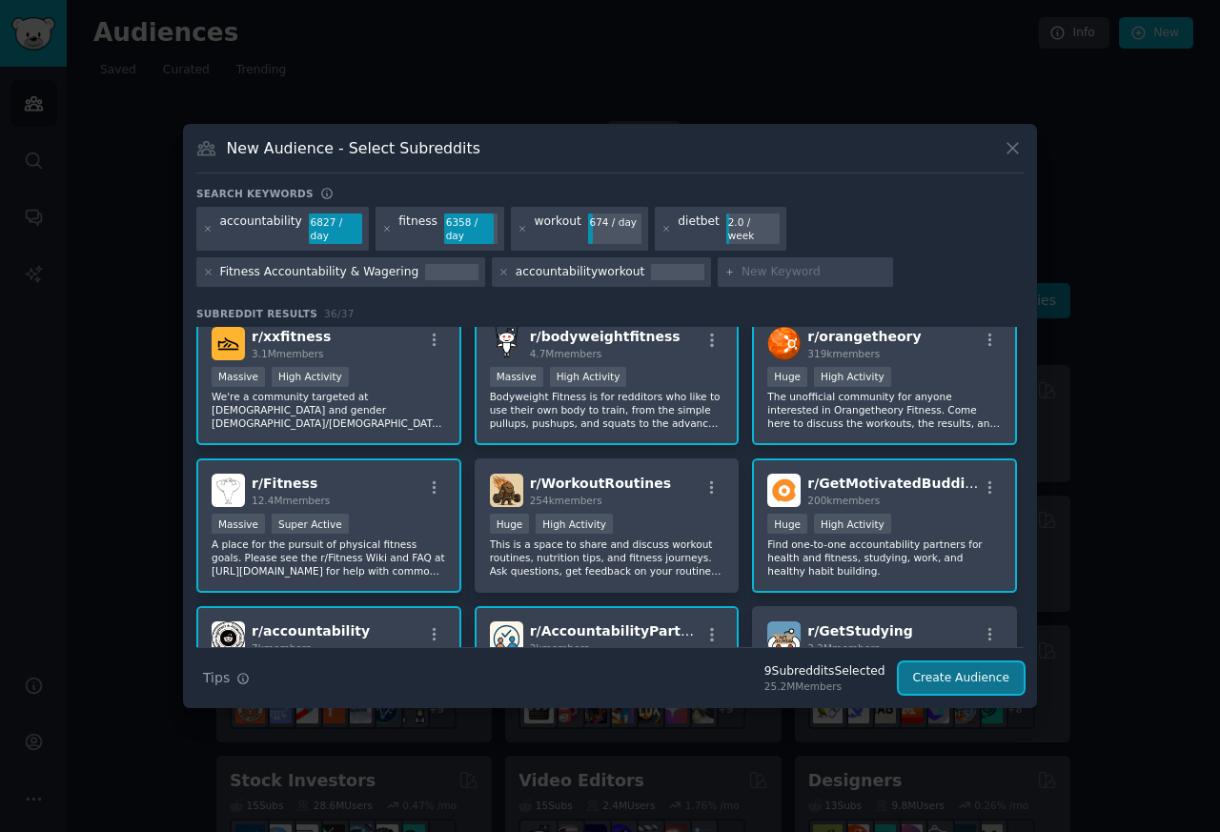
click at [958, 675] on button "Create Audience" at bounding box center [962, 678] width 126 height 32
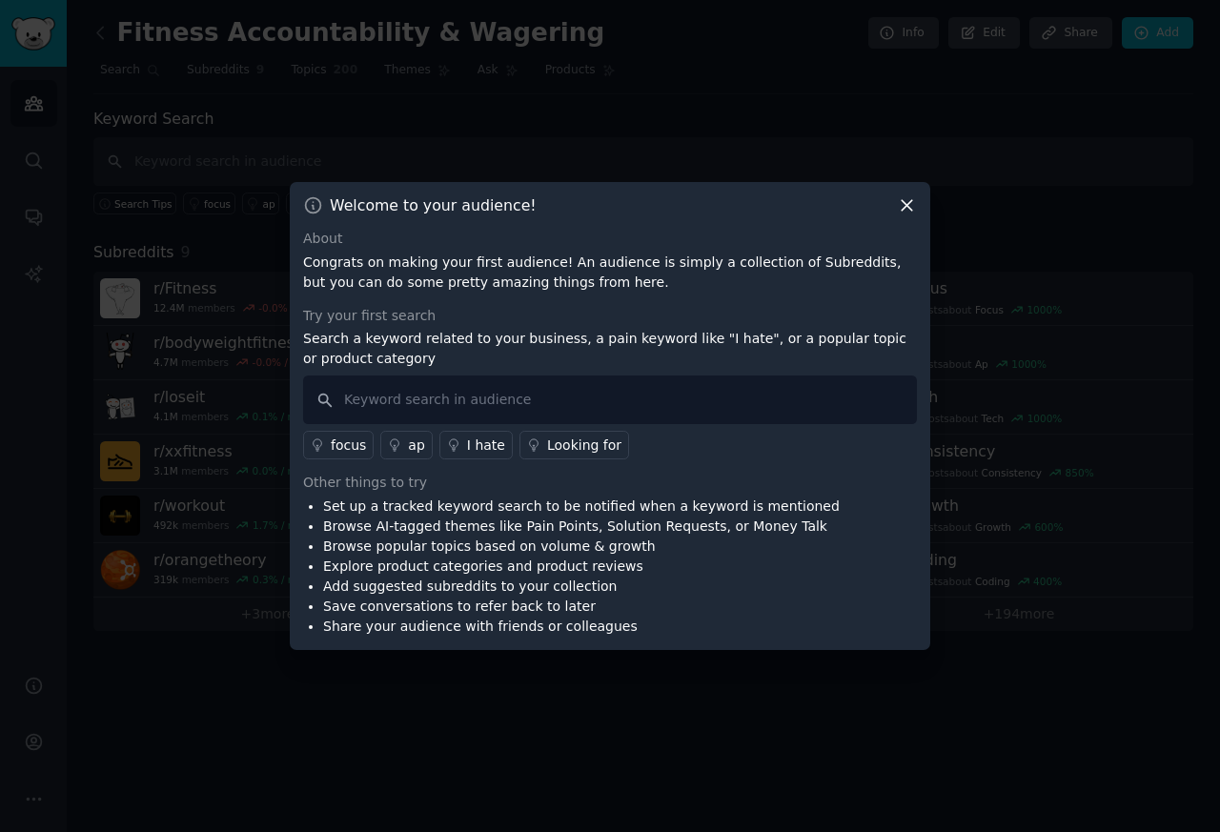
click at [965, 673] on div at bounding box center [610, 416] width 1220 height 832
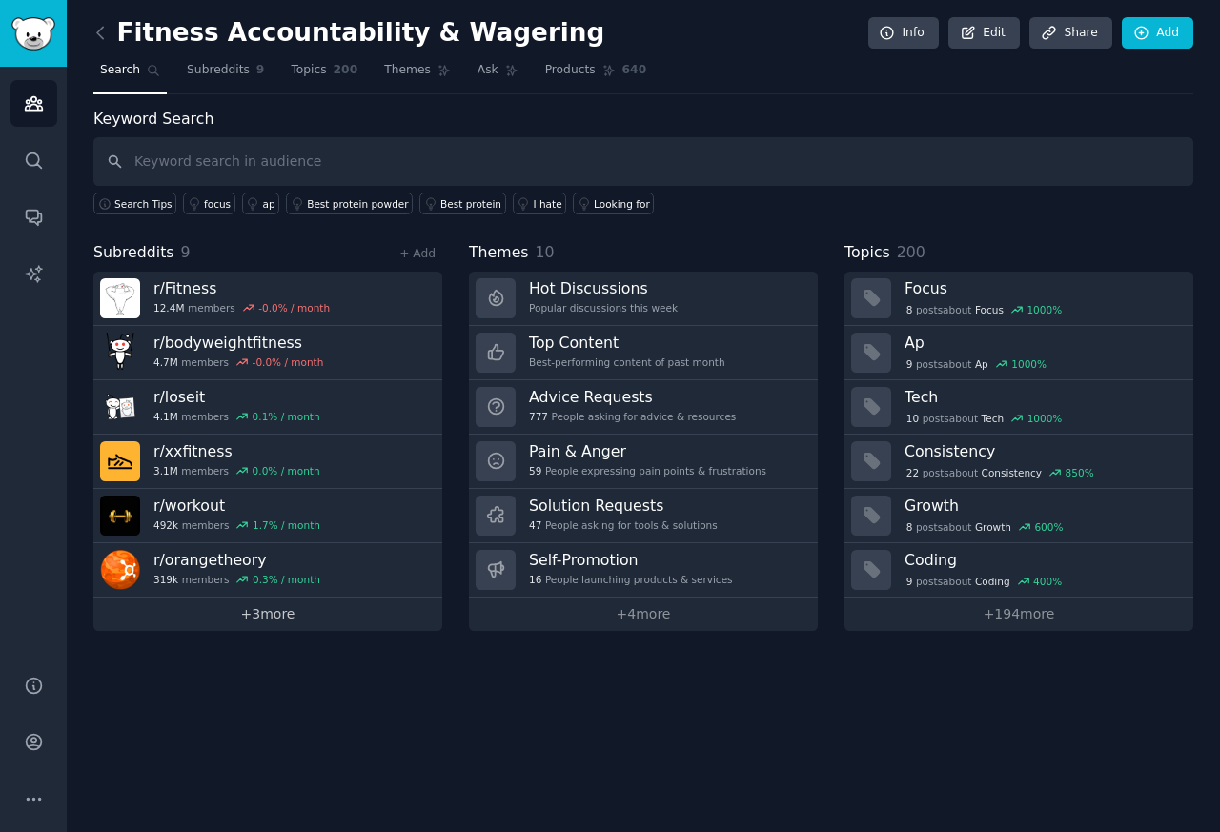
click at [176, 618] on link "+ 3 more" at bounding box center [267, 614] width 349 height 33
